Goal: Navigation & Orientation: Find specific page/section

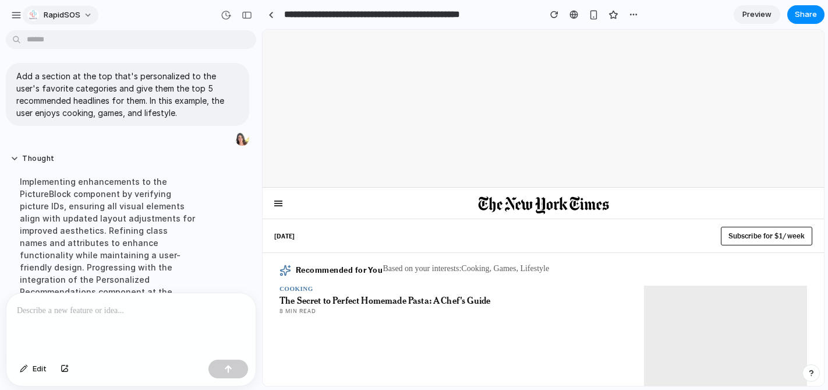
click at [44, 16] on span "RapidSOS" at bounding box center [62, 15] width 37 height 12
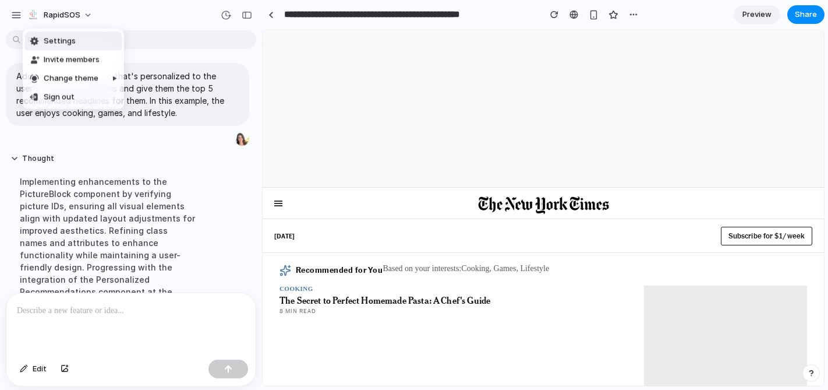
click at [118, 21] on div "Settings Invite members Change theme Sign out" at bounding box center [414, 195] width 828 height 390
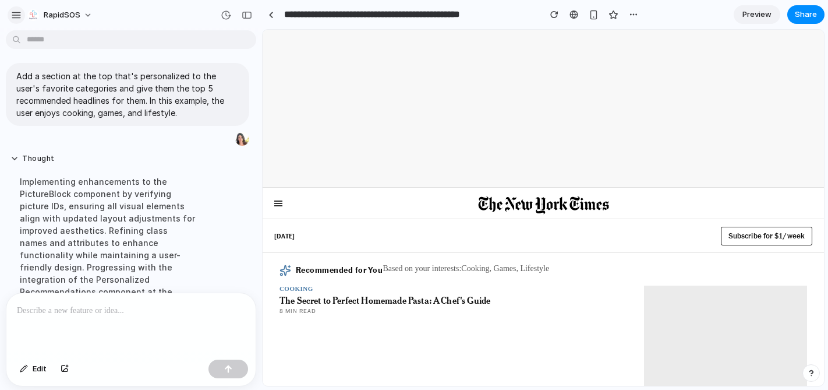
click at [15, 21] on button "button" at bounding box center [16, 14] width 17 height 17
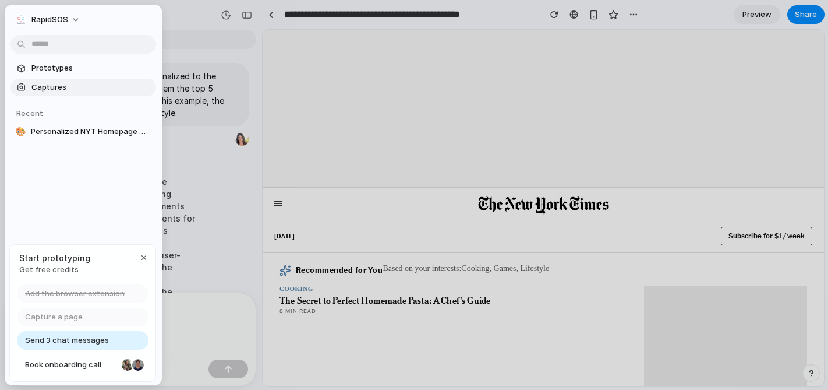
click at [56, 86] on span "Captures" at bounding box center [91, 88] width 120 height 12
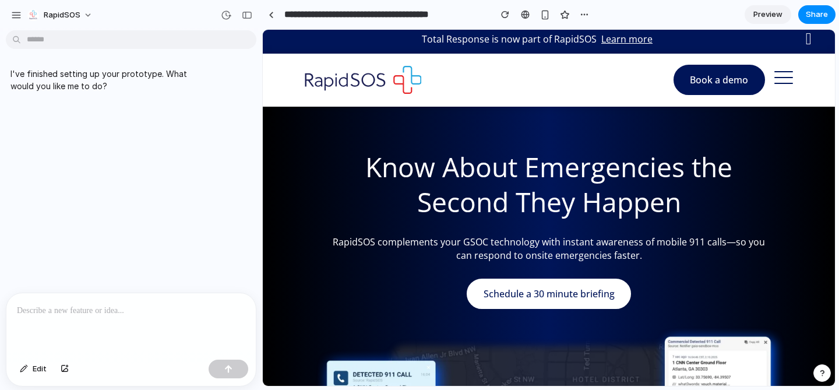
scroll to position [18, 0]
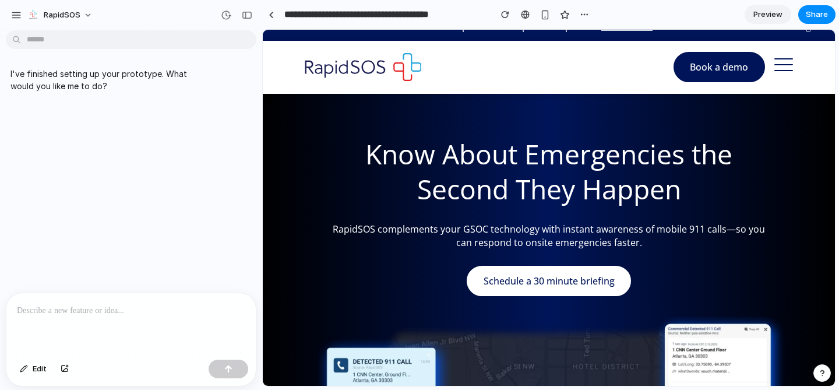
click at [695, 146] on h1 "Know About Emergencies the Second They Happen" at bounding box center [548, 172] width 439 height 70
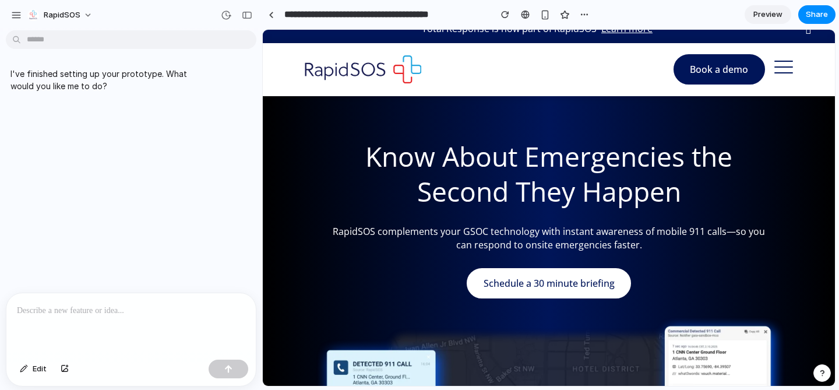
scroll to position [9, 0]
